Goal: Information Seeking & Learning: Learn about a topic

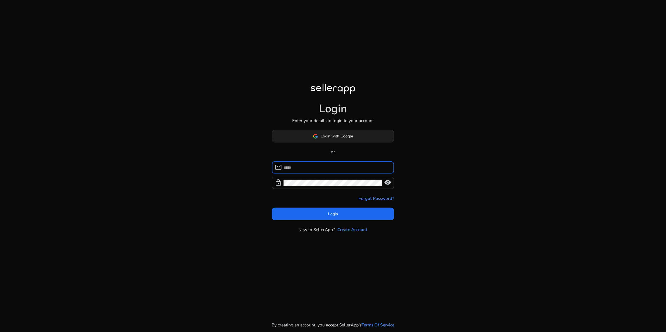
type input "**********"
click at [338, 135] on span "Login with Google" at bounding box center [337, 136] width 32 height 6
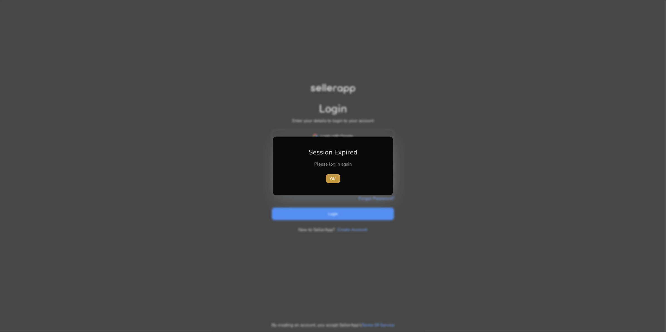
click at [336, 177] on span "button" at bounding box center [333, 178] width 14 height 13
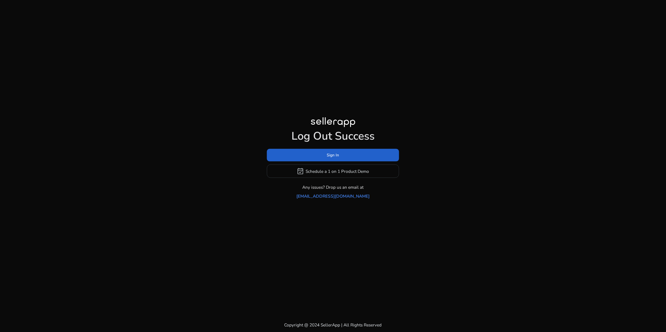
click at [297, 161] on span at bounding box center [333, 154] width 132 height 13
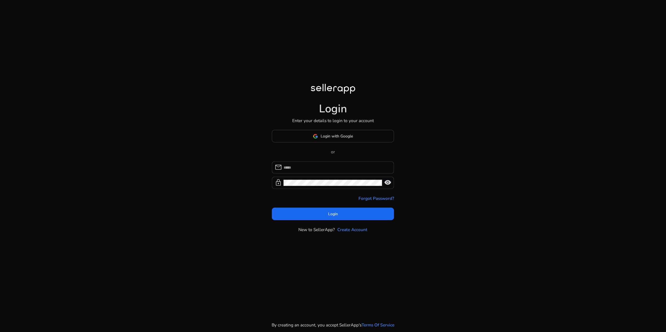
type input "**********"
click at [343, 136] on span "Login with Google" at bounding box center [337, 136] width 32 height 6
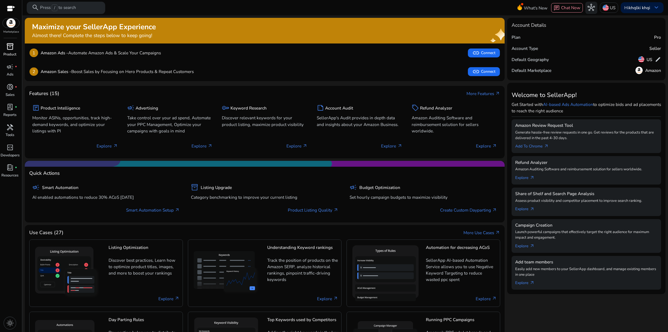
click at [8, 47] on span "inventory_2" at bounding box center [9, 46] width 7 height 7
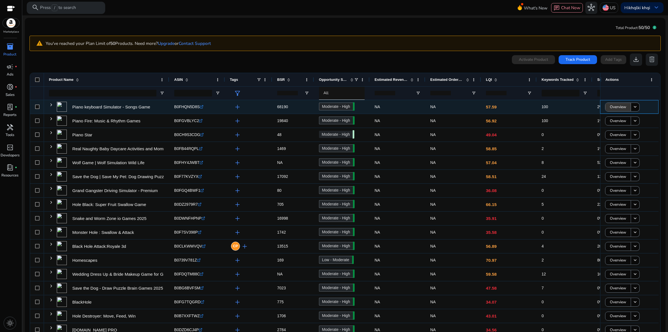
click at [613, 108] on span "Overview" at bounding box center [618, 106] width 16 height 11
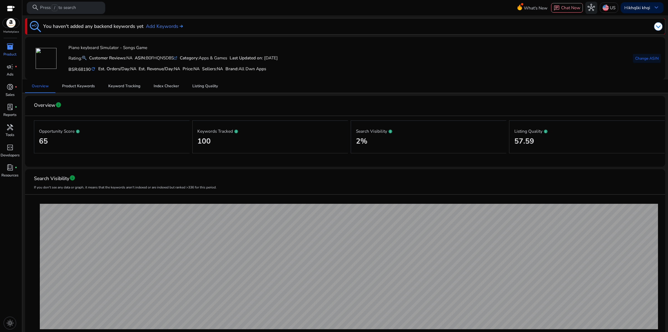
click at [177, 60] on link ".st0{fill:#2c8af8}" at bounding box center [176, 58] width 4 height 6
click at [112, 87] on span "Keyword Tracking" at bounding box center [124, 86] width 32 height 4
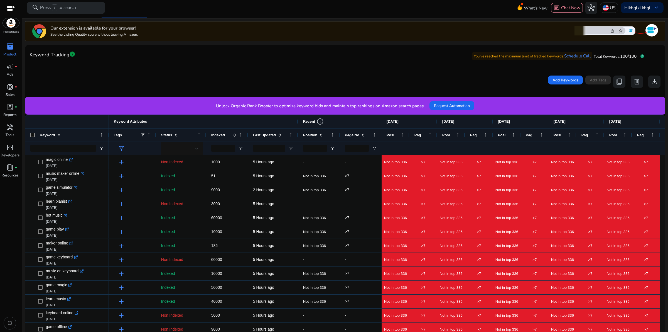
scroll to position [104, 0]
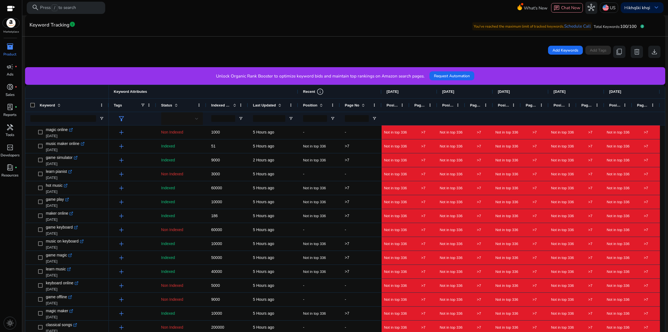
click at [364, 107] on div "Page No" at bounding box center [358, 105] width 26 height 10
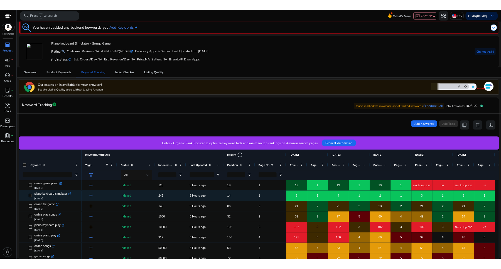
scroll to position [0, 0]
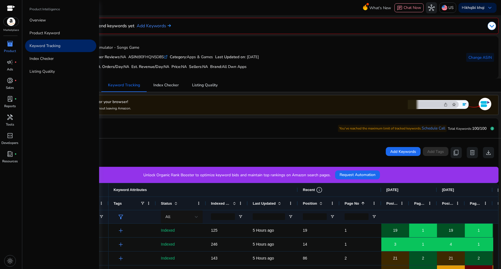
click at [11, 45] on span "inventory_2" at bounding box center [10, 43] width 7 height 7
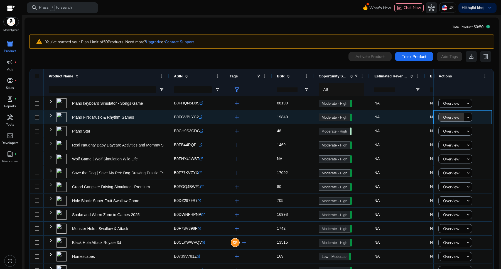
click at [448, 116] on span "Overview" at bounding box center [451, 117] width 16 height 11
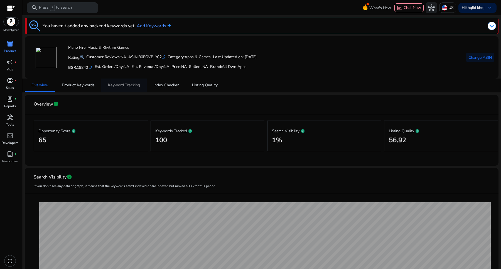
click at [126, 85] on span "Keyword Tracking" at bounding box center [124, 85] width 32 height 4
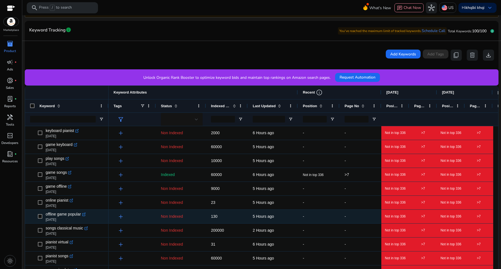
scroll to position [98, 0]
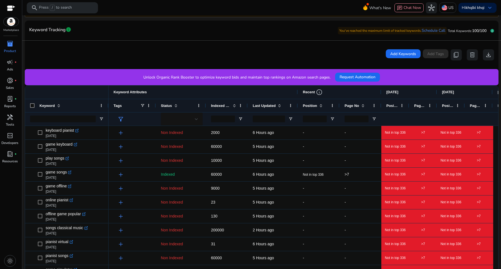
click at [363, 107] on div "Page No" at bounding box center [358, 106] width 26 height 10
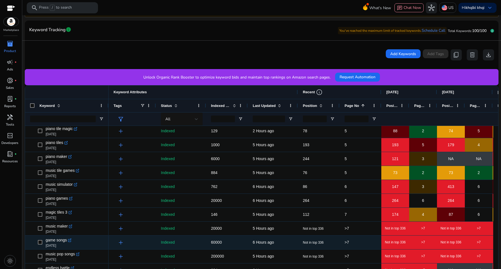
scroll to position [0, 0]
